Goal: Information Seeking & Learning: Learn about a topic

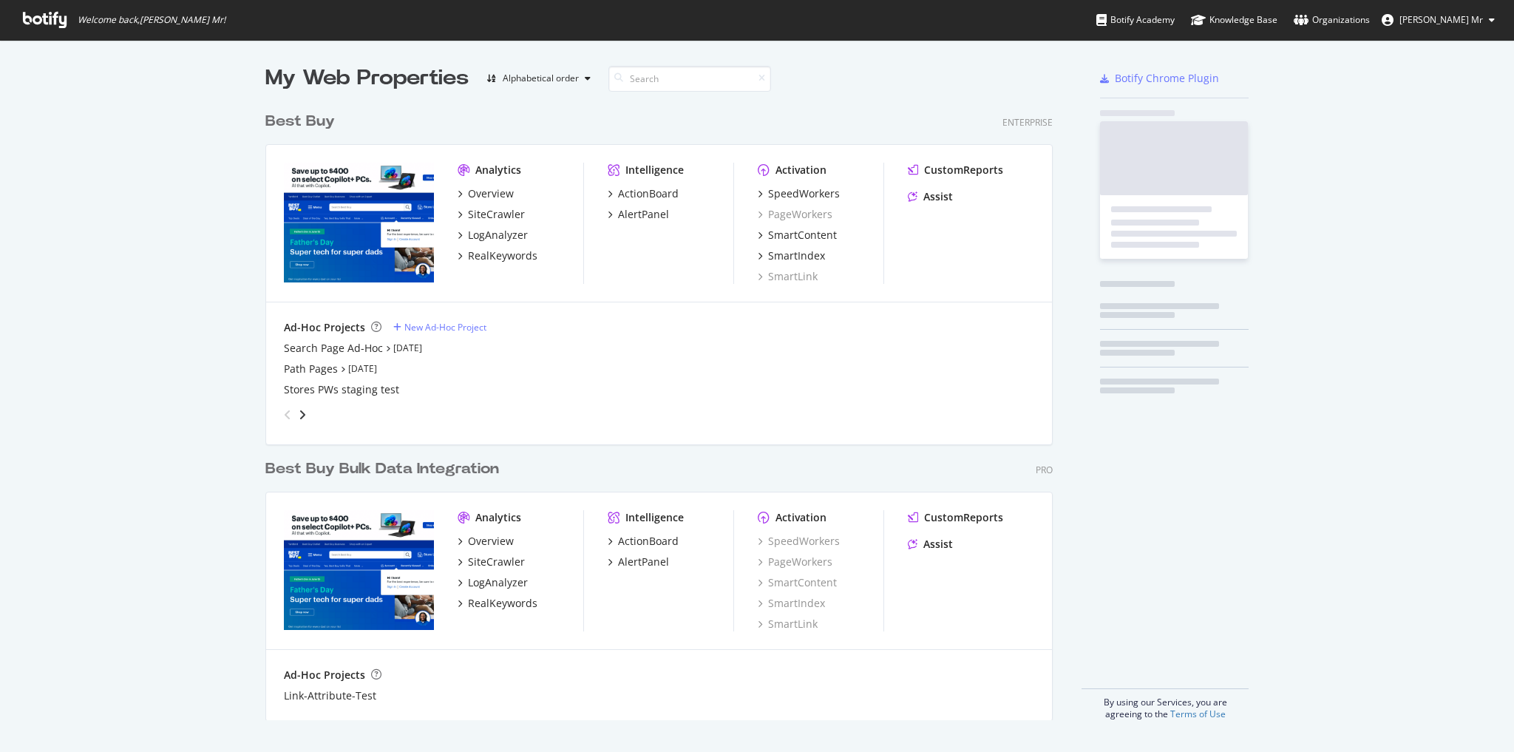
scroll to position [742, 1495]
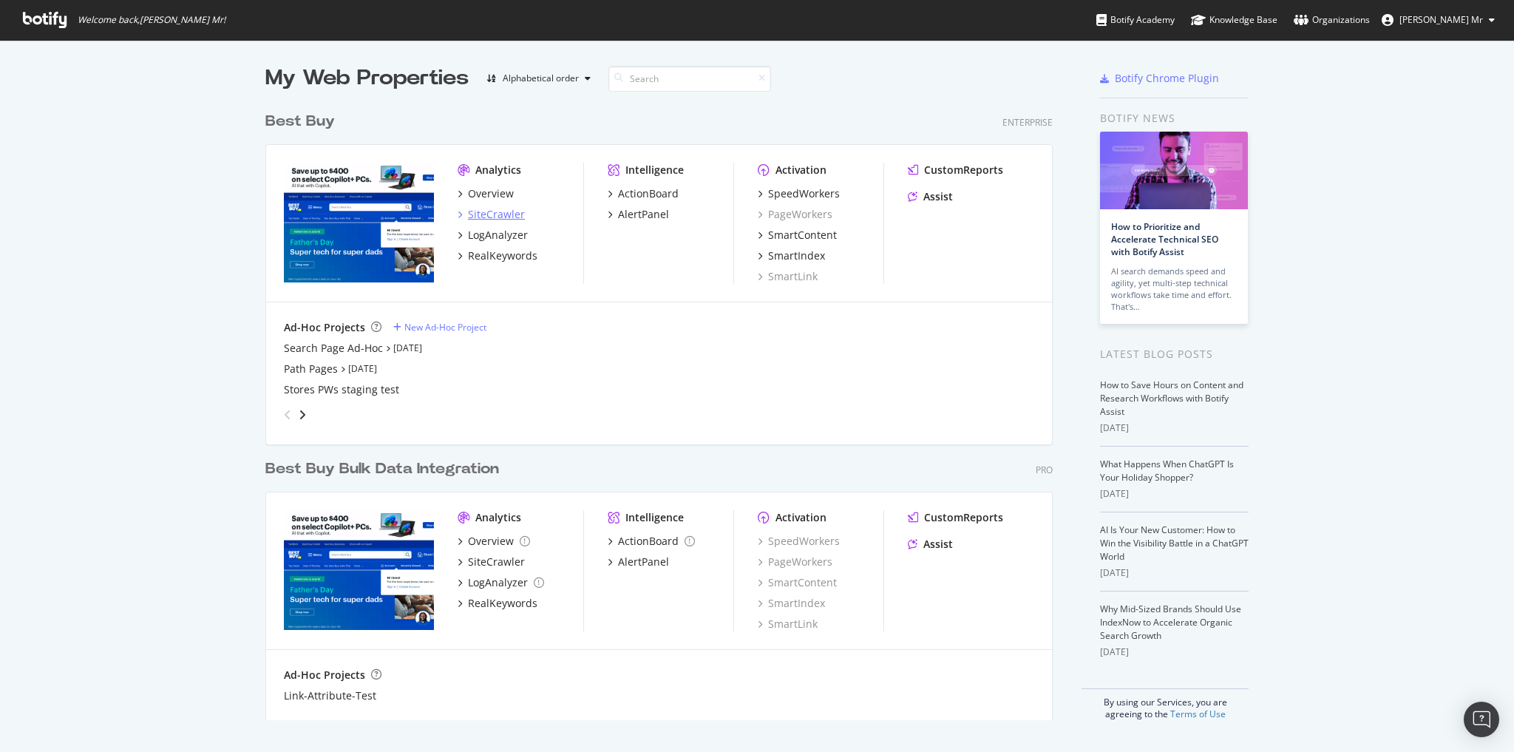
click at [492, 217] on div "SiteCrawler" at bounding box center [496, 214] width 57 height 15
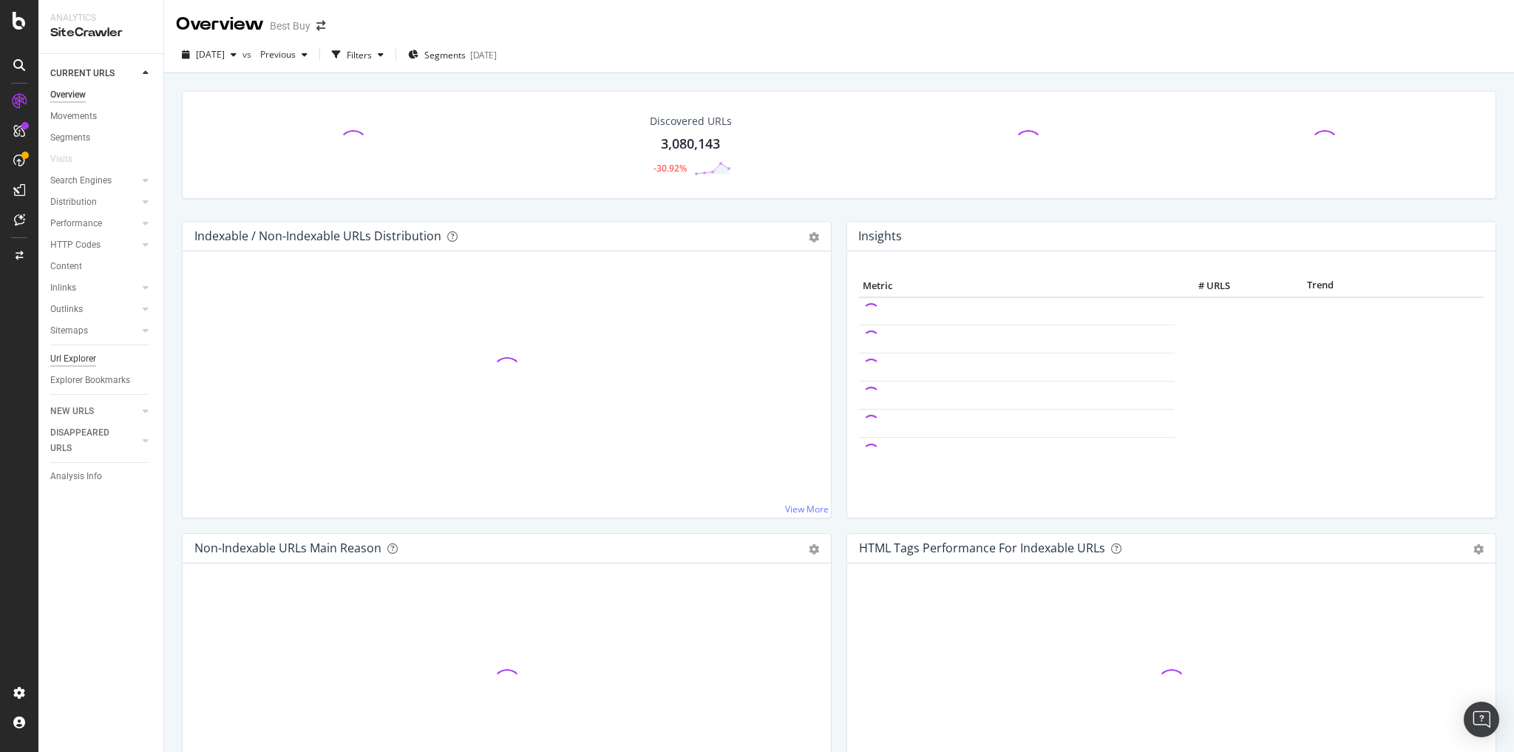
click at [70, 358] on div "Url Explorer" at bounding box center [73, 359] width 46 height 16
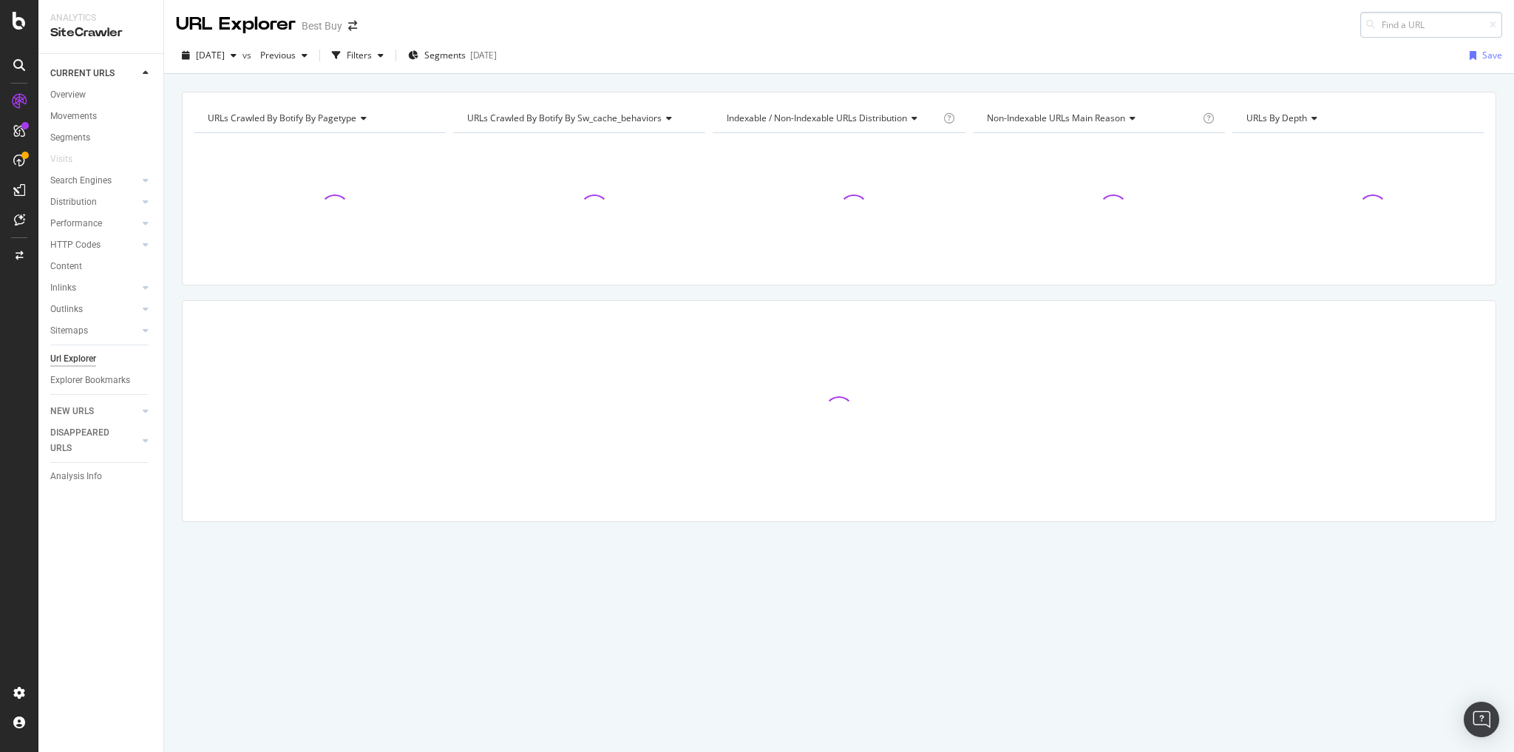
click at [1394, 27] on input at bounding box center [1431, 25] width 142 height 26
type input "https://www.bestbuy.com/site/all-movies/blu-ray-movies/pcmcat378400050006.c?id=…"
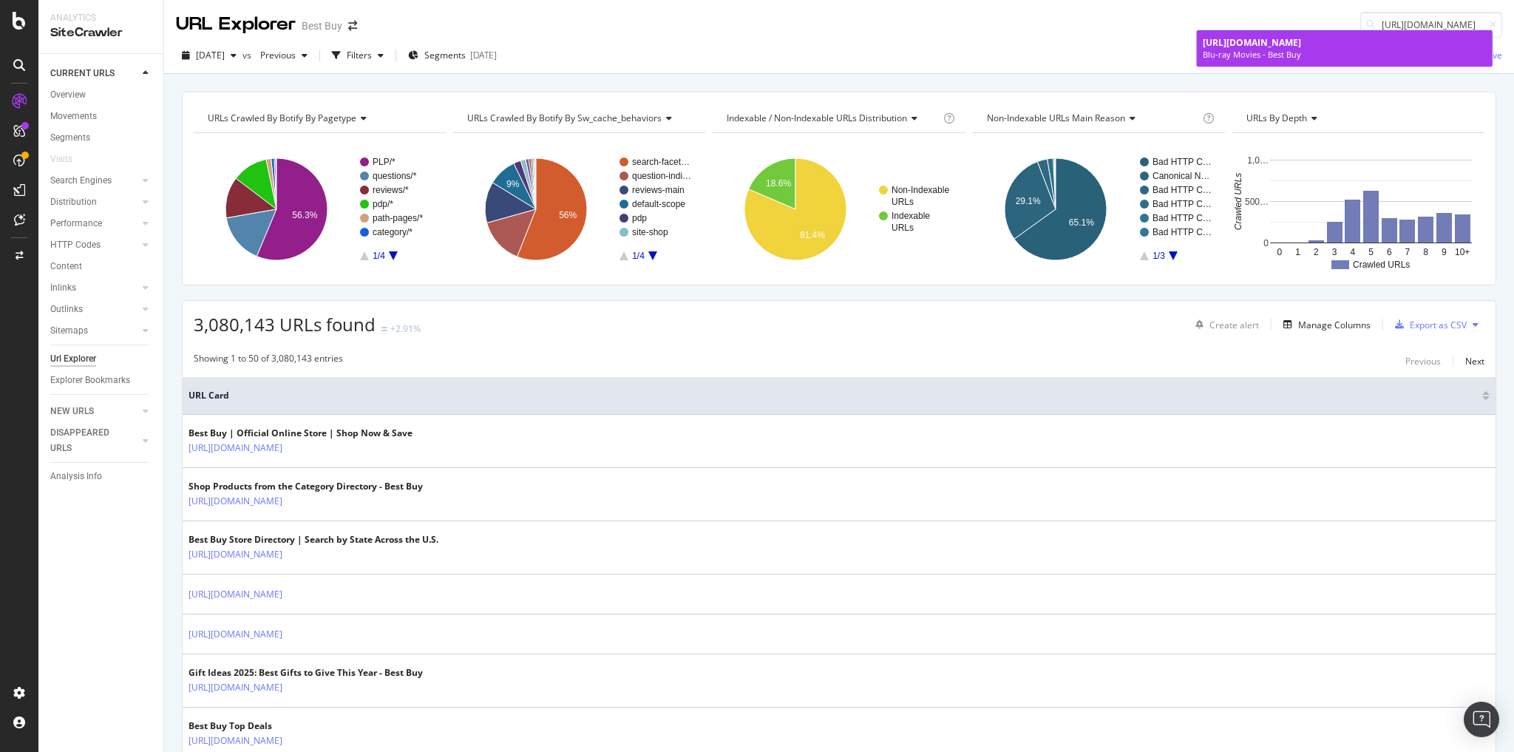
scroll to position [0, 0]
click at [1301, 49] on span "https://www.bestbuy.com/site/all-movies/blu-ray-movies/pcmcat378400050006.c?id=…" at bounding box center [1252, 42] width 98 height 13
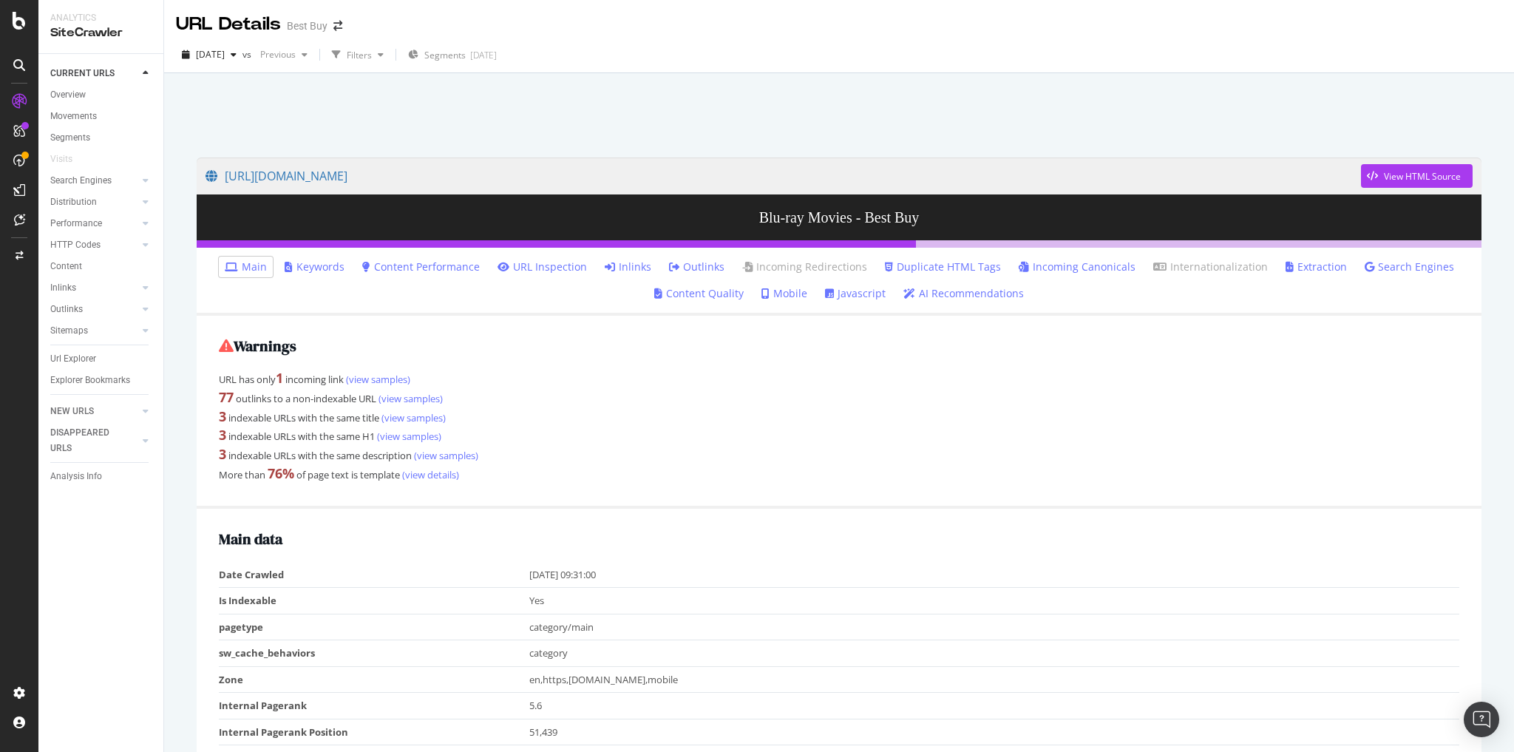
click at [630, 268] on link "Inlinks" at bounding box center [628, 266] width 47 height 15
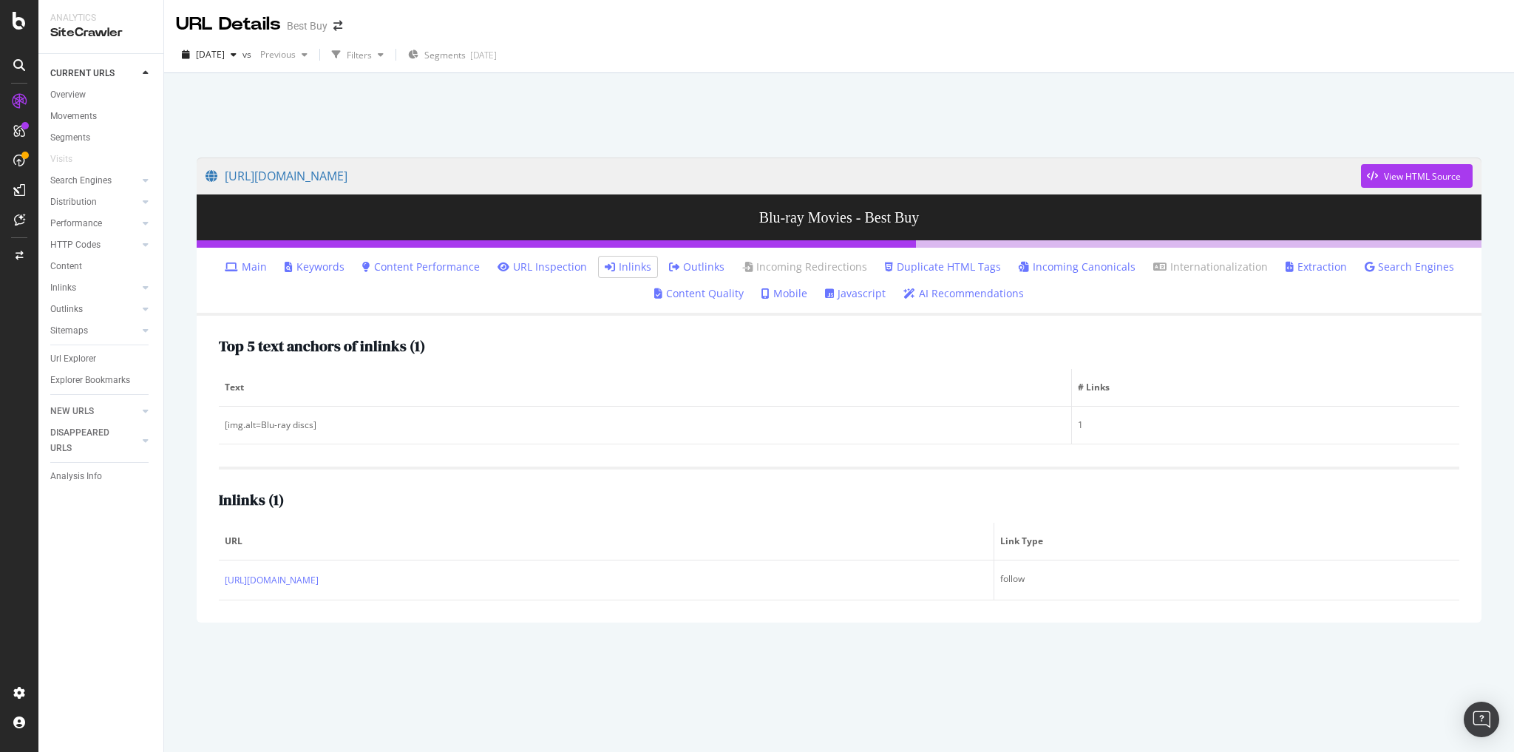
click at [1373, 265] on link "Search Engines" at bounding box center [1409, 266] width 89 height 15
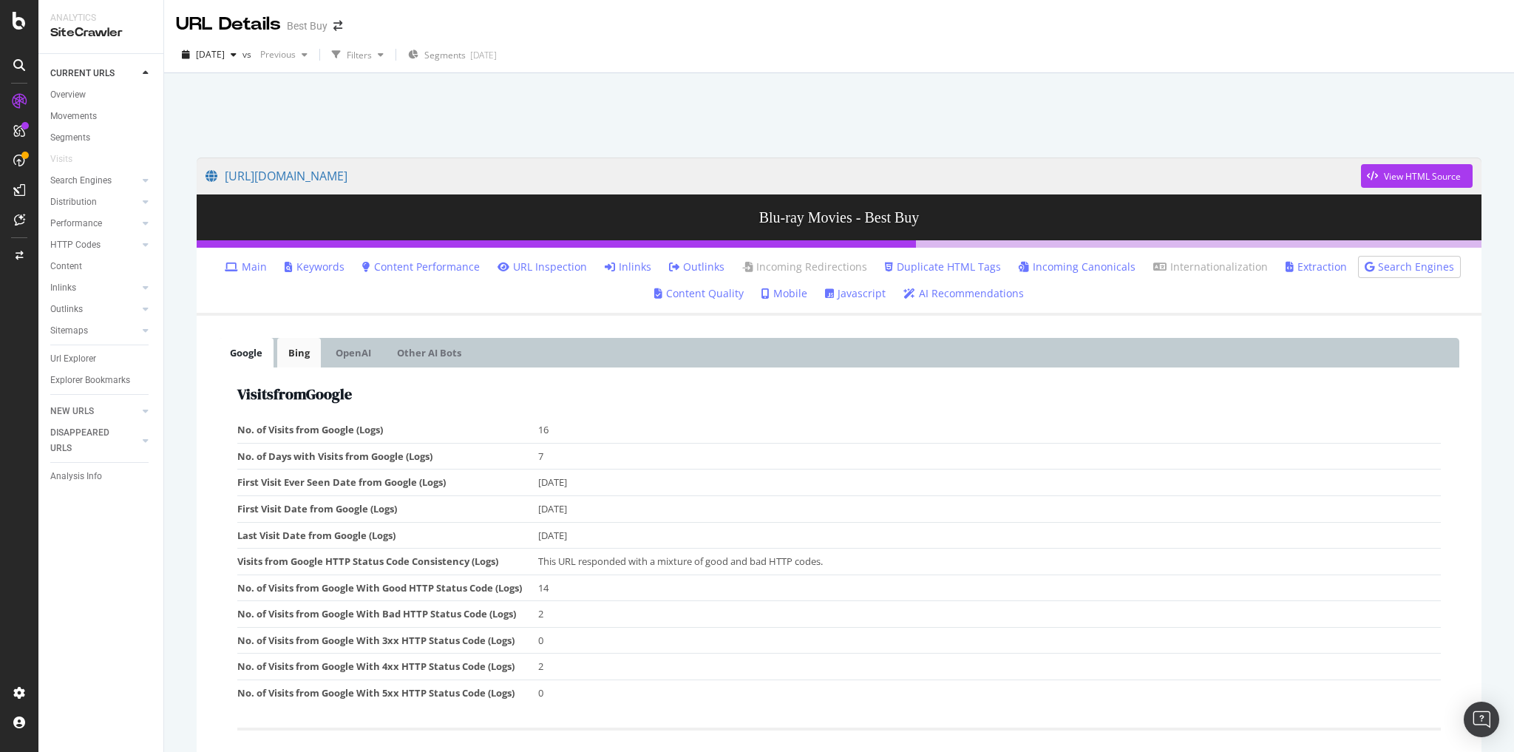
click at [305, 355] on link "Bing" at bounding box center [299, 353] width 44 height 30
click at [347, 350] on link "OpenAI" at bounding box center [354, 353] width 58 height 30
click at [416, 356] on link "Other AI Bots" at bounding box center [429, 353] width 86 height 30
